Goal: Obtain resource: Download file/media

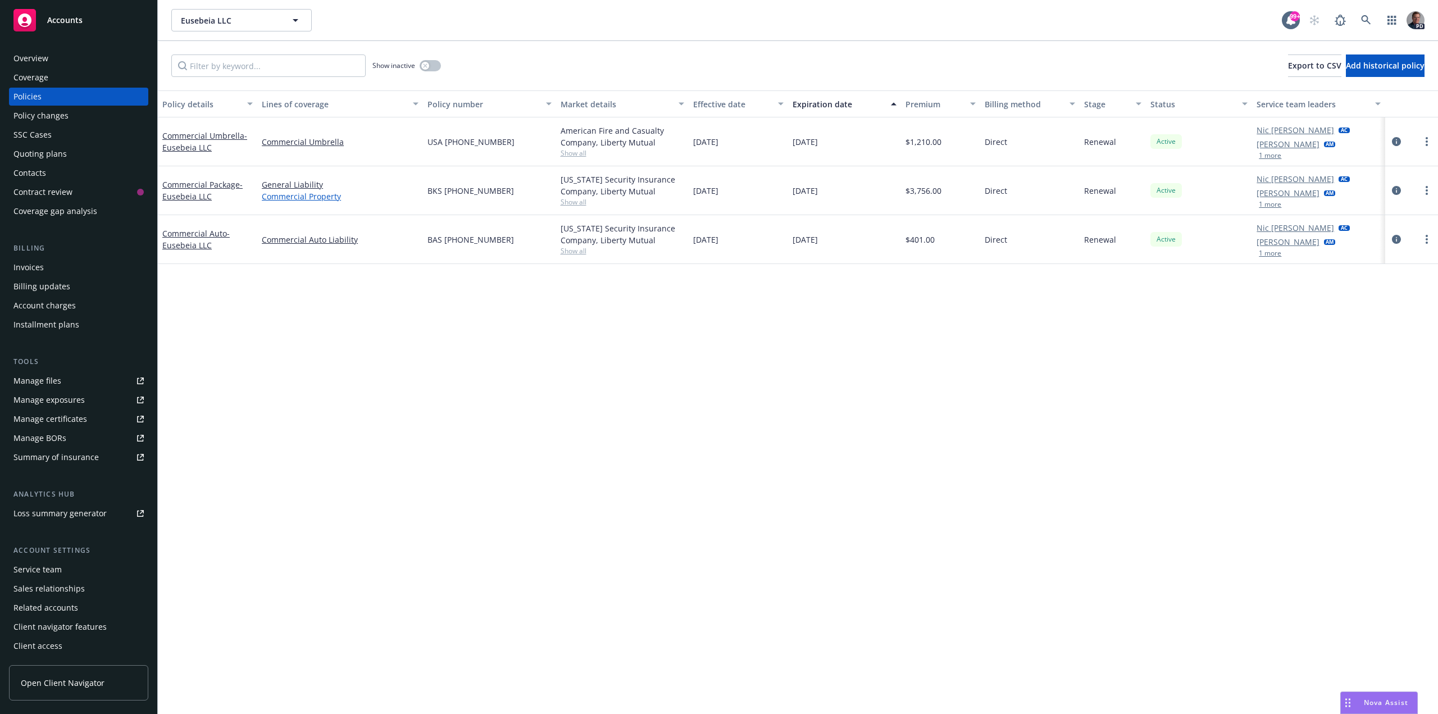
click at [308, 193] on link "Commercial Property" at bounding box center [340, 196] width 157 height 12
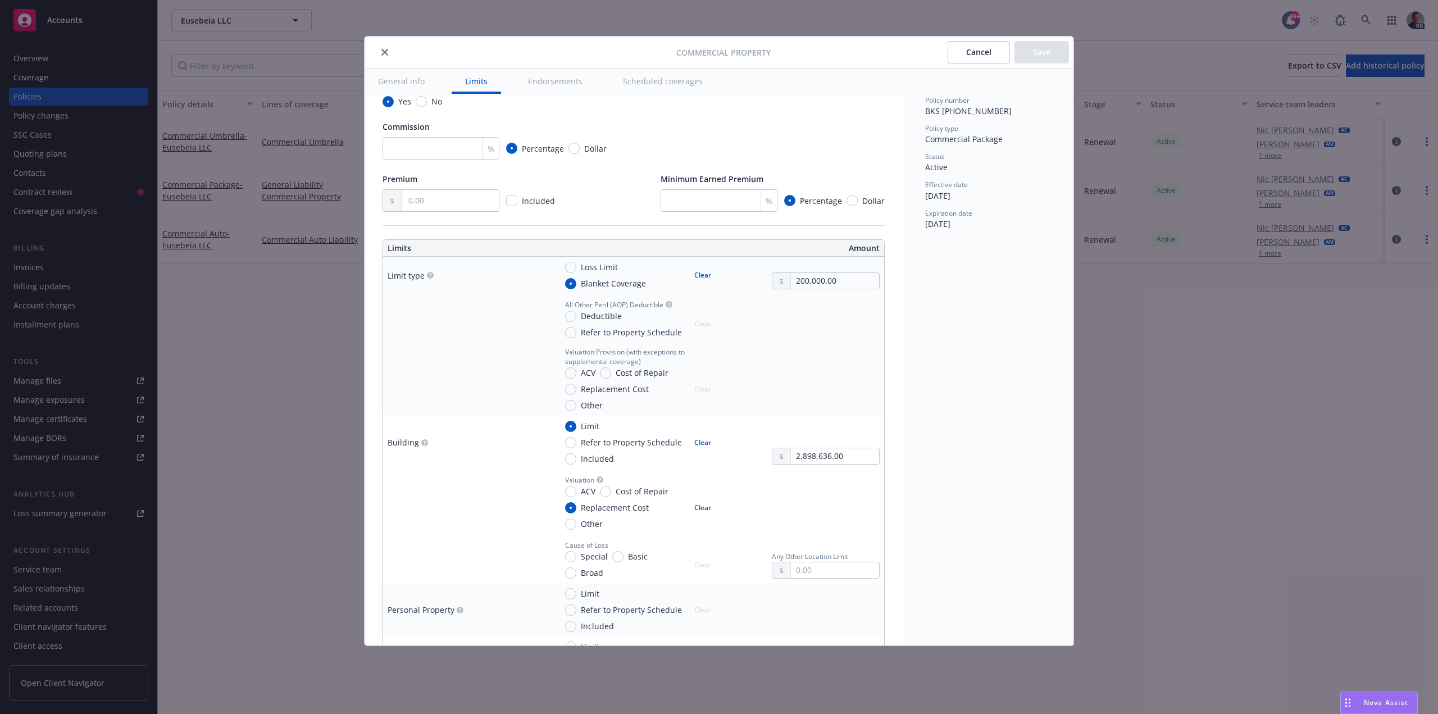
scroll to position [93, 0]
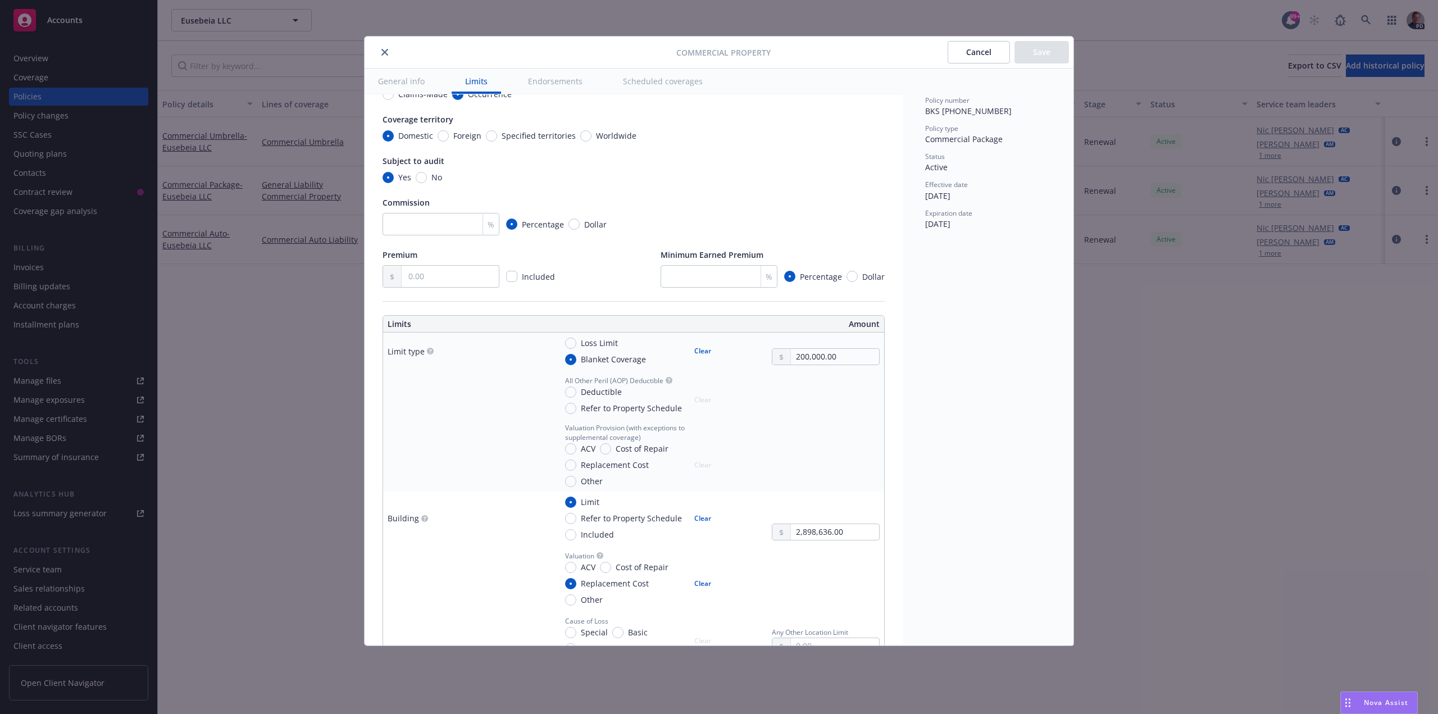
type textarea "x"
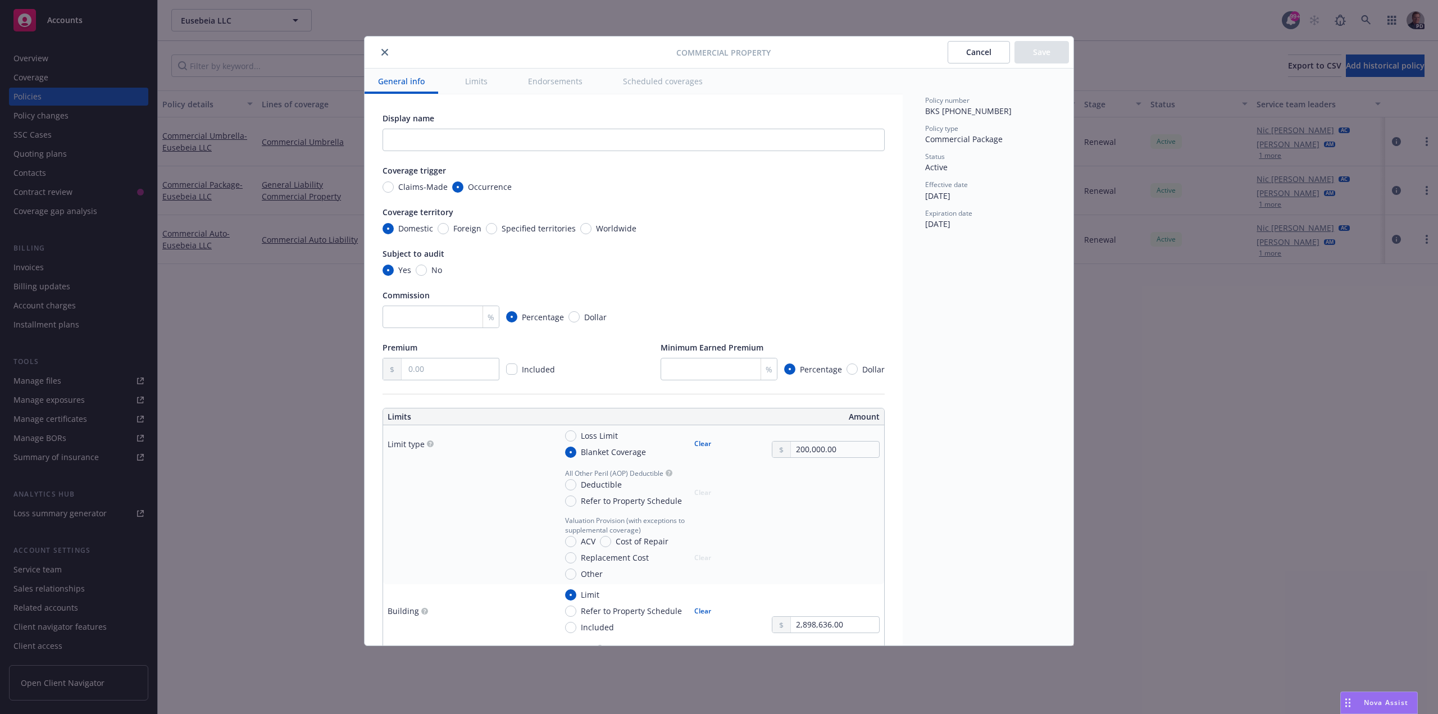
click at [383, 51] on icon "close" at bounding box center [384, 52] width 7 height 7
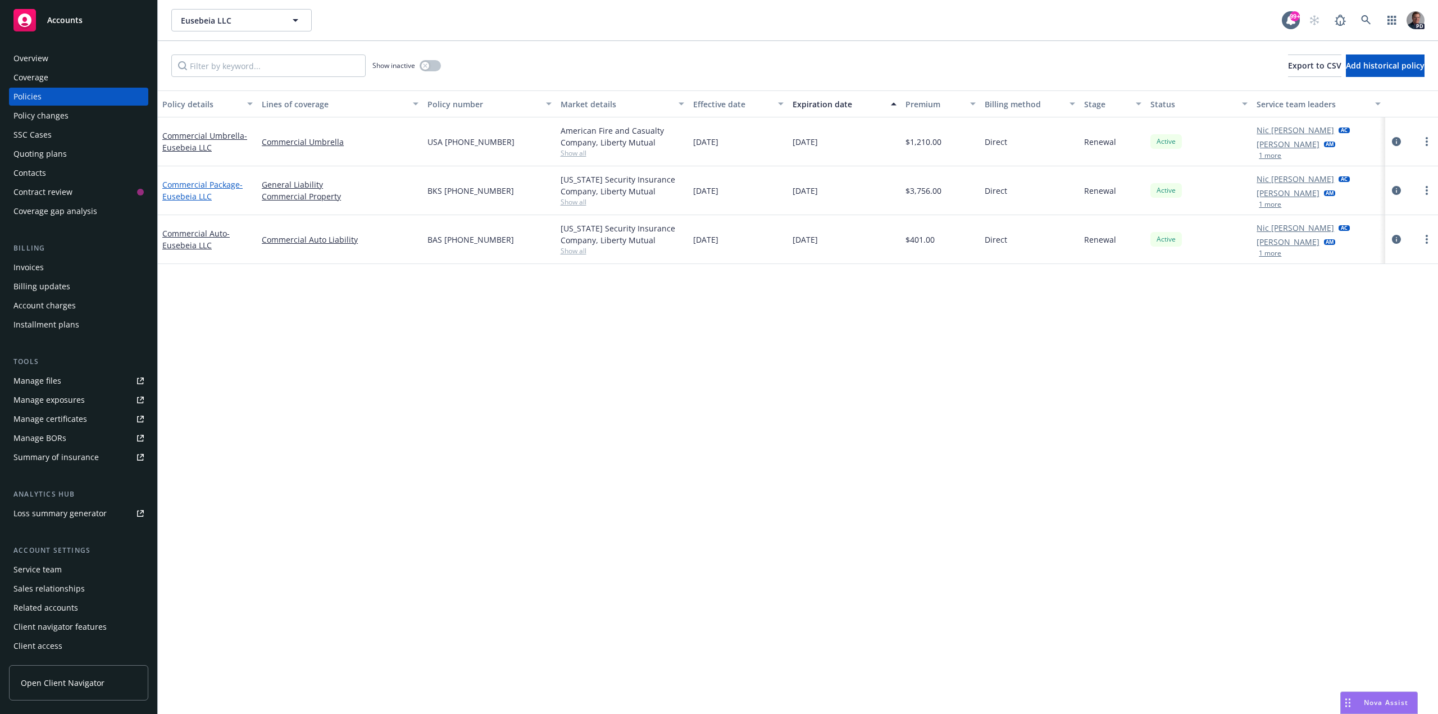
click at [212, 184] on link "Commercial Package - Eusebeia LLC" at bounding box center [202, 190] width 80 height 22
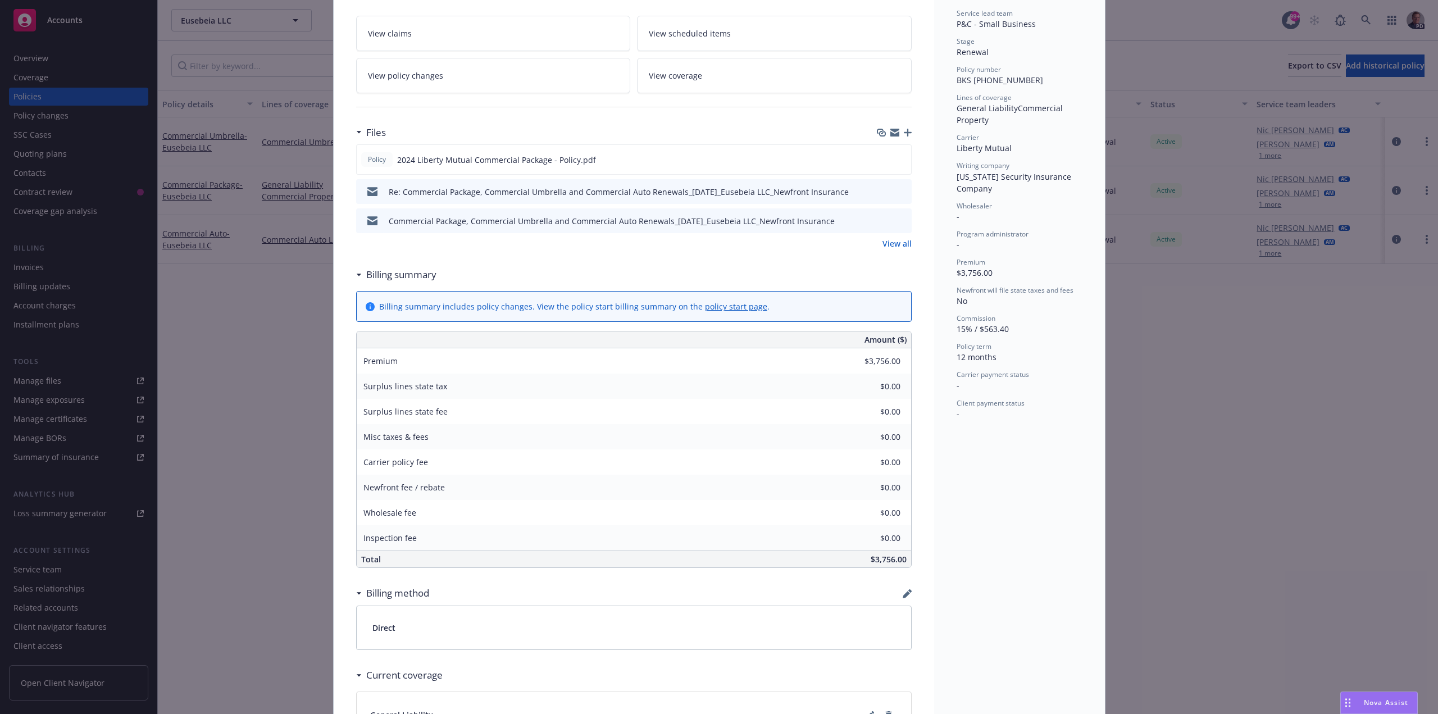
scroll to position [169, 0]
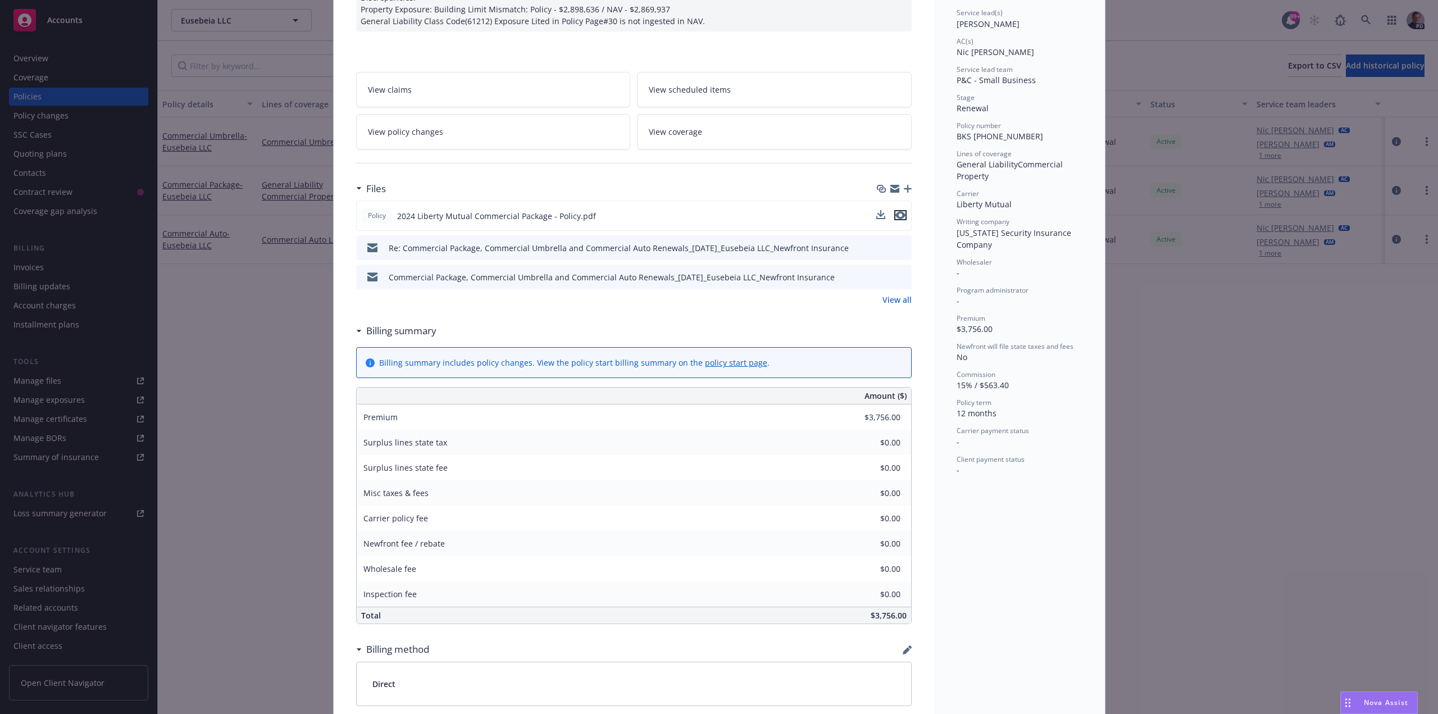
click at [897, 214] on icon "preview file" at bounding box center [900, 215] width 10 height 8
